Goal: Task Accomplishment & Management: Manage account settings

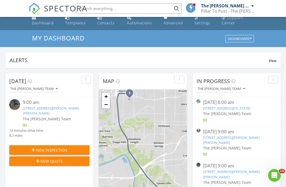
click at [248, 142] on link "911 Craig Dr, Kirkwood, MO 63122" at bounding box center [231, 140] width 56 height 10
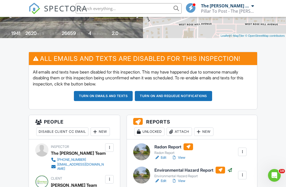
scroll to position [106, 0]
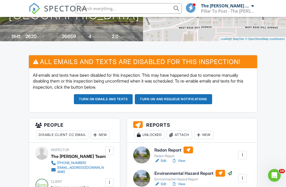
click at [183, 133] on div "Attach" at bounding box center [179, 135] width 25 height 8
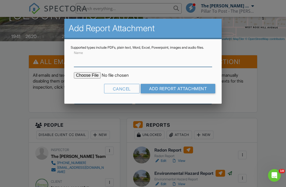
click at [172, 67] on input "Name" at bounding box center [143, 60] width 138 height 13
type input "Radon Report"
click at [86, 79] on input "file" at bounding box center [119, 75] width 90 height 6
type input "C:\fakepath\[PERSON_NAME].pdf"
click at [196, 94] on input "Add Report Attachment" at bounding box center [178, 89] width 75 height 10
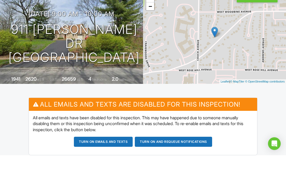
scroll to position [127, 0]
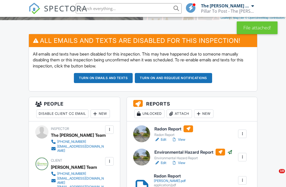
click at [172, 129] on h6 "Radon Report" at bounding box center [174, 129] width 39 height 7
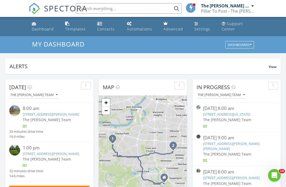
scroll to position [483, 287]
